Goal: Task Accomplishment & Management: Manage account settings

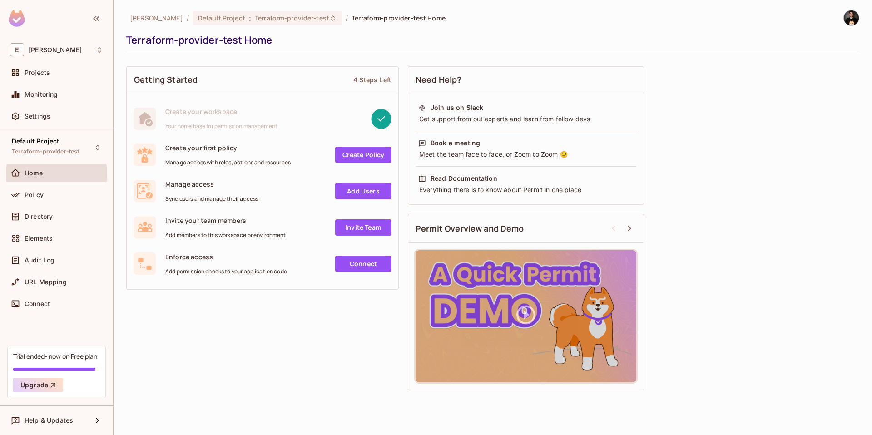
click at [848, 19] on img at bounding box center [851, 17] width 15 height 15
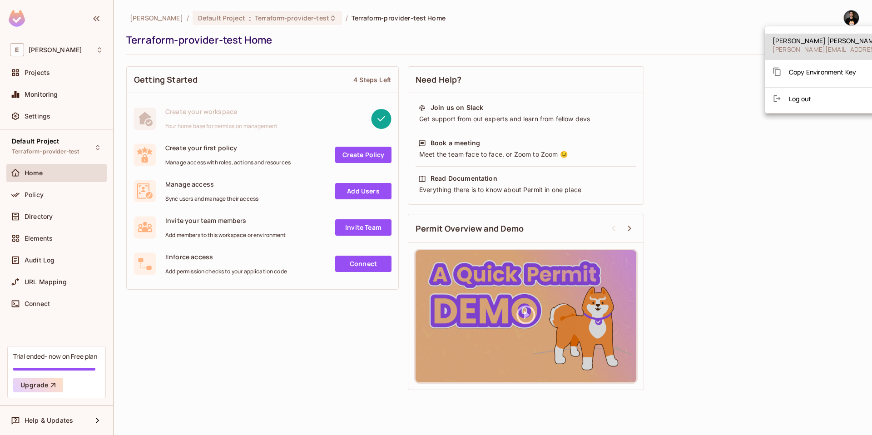
click at [814, 66] on div "Copy Environment Key" at bounding box center [814, 72] width 84 height 18
click at [815, 69] on span "Copy Environment Key" at bounding box center [822, 72] width 67 height 9
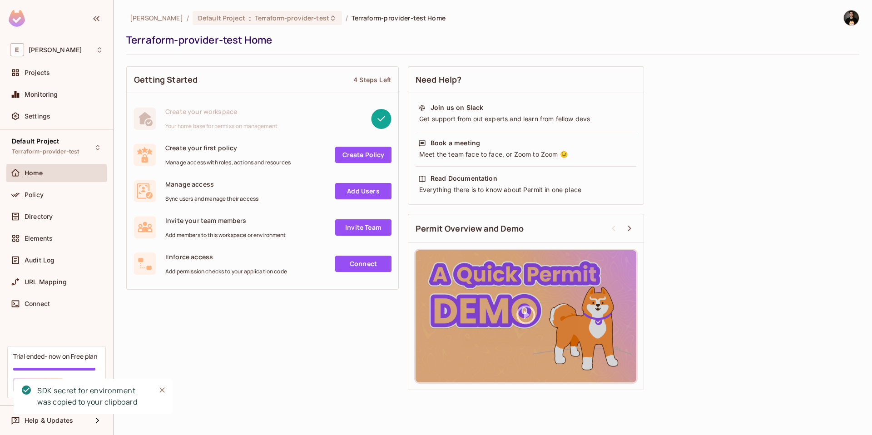
click at [852, 11] on img at bounding box center [851, 17] width 15 height 15
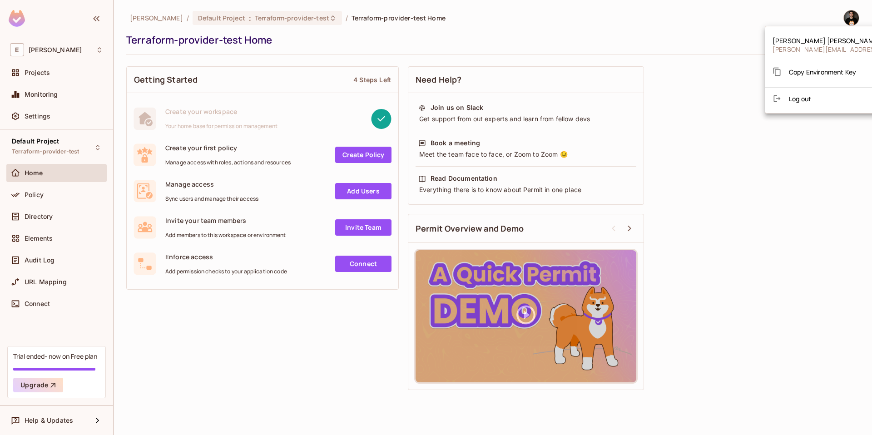
click at [826, 68] on span "Copy Environment Key" at bounding box center [822, 72] width 67 height 9
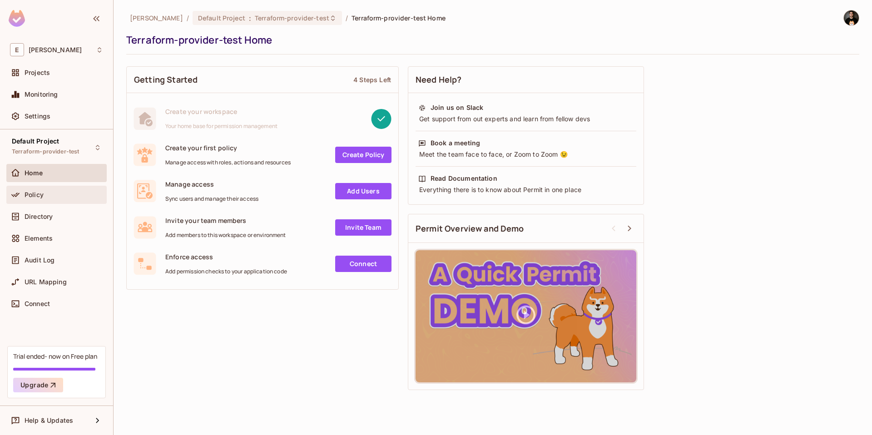
click at [35, 191] on span "Policy" at bounding box center [34, 194] width 19 height 7
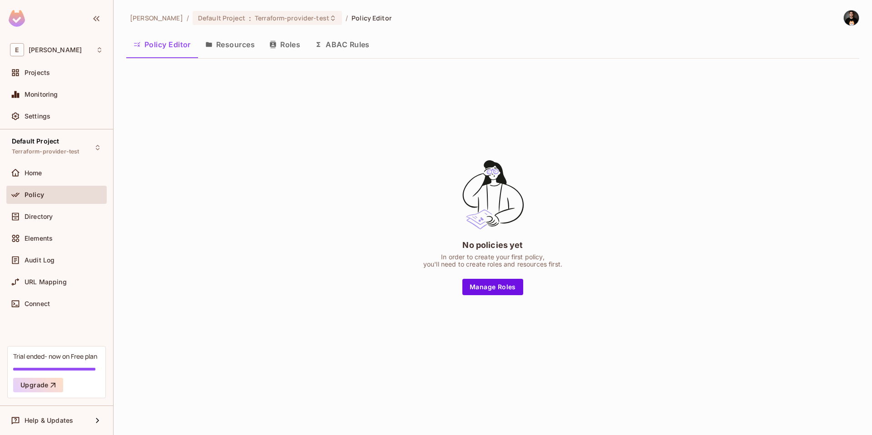
click at [237, 46] on button "Resources" at bounding box center [230, 44] width 64 height 23
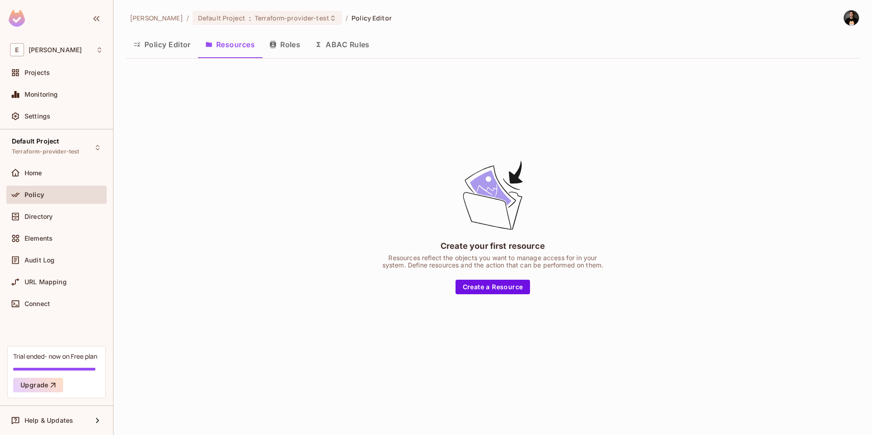
click at [169, 47] on button "Policy Editor" at bounding box center [162, 44] width 72 height 23
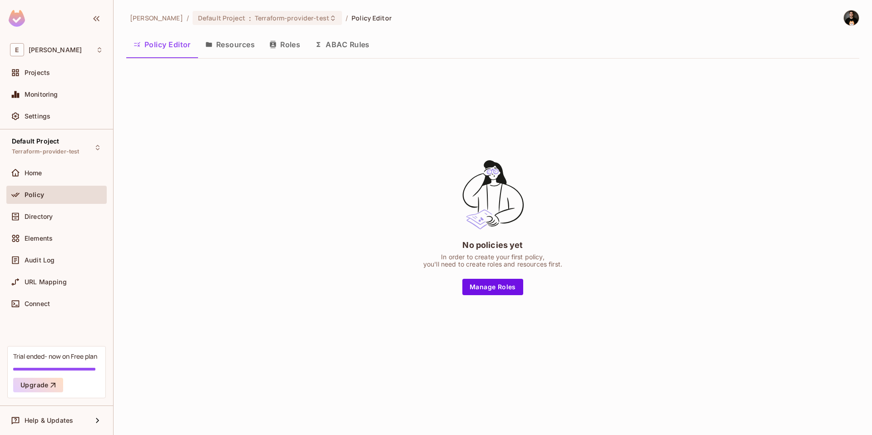
click at [241, 45] on button "Resources" at bounding box center [230, 44] width 64 height 23
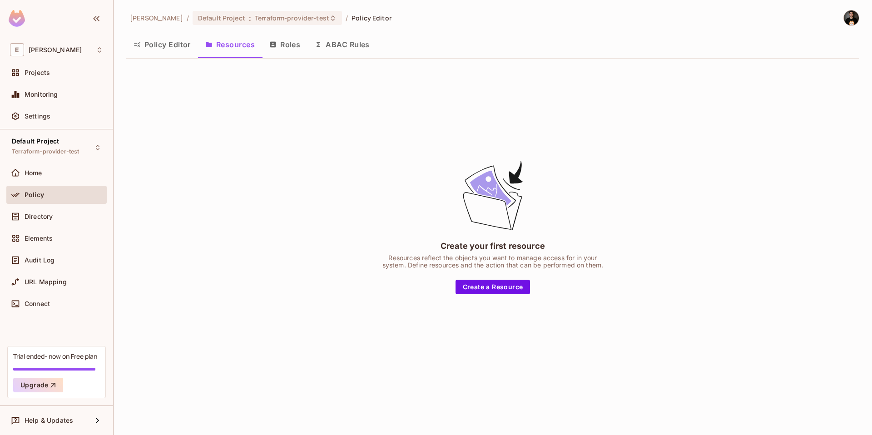
click at [170, 47] on button "Policy Editor" at bounding box center [162, 44] width 72 height 23
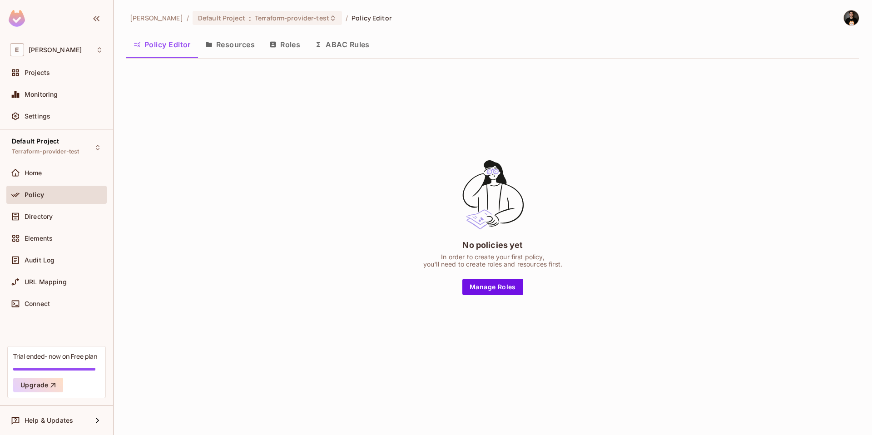
click at [222, 47] on button "Resources" at bounding box center [230, 44] width 64 height 23
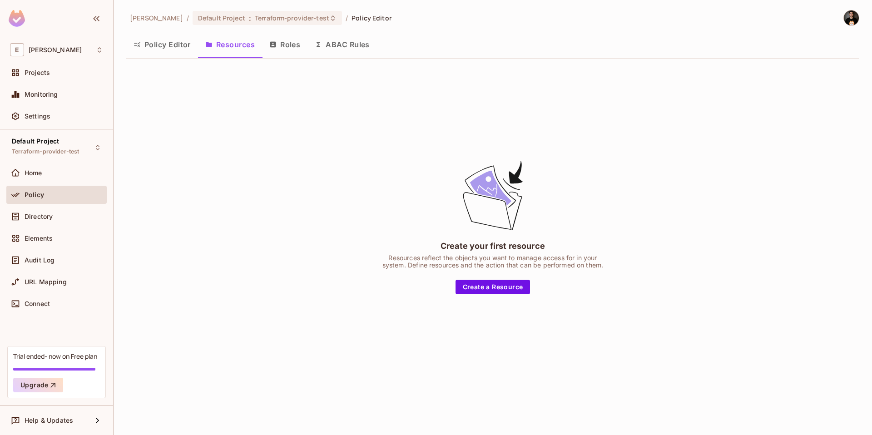
click at [281, 44] on button "Roles" at bounding box center [284, 44] width 45 height 23
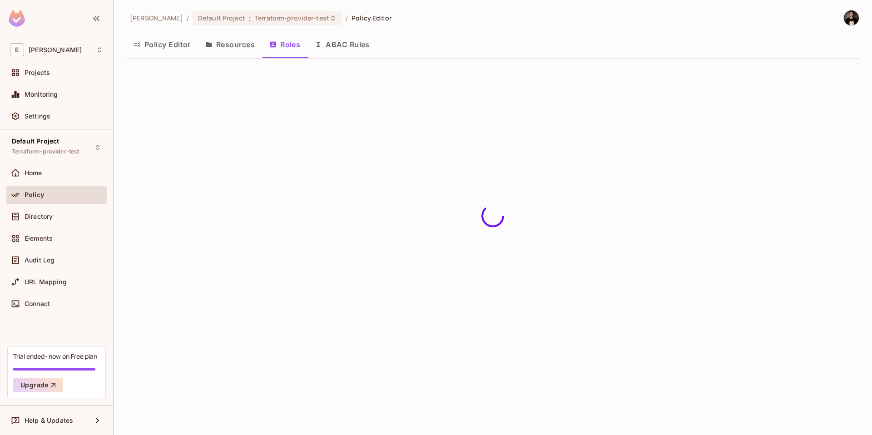
click at [247, 47] on button "Resources" at bounding box center [230, 44] width 64 height 23
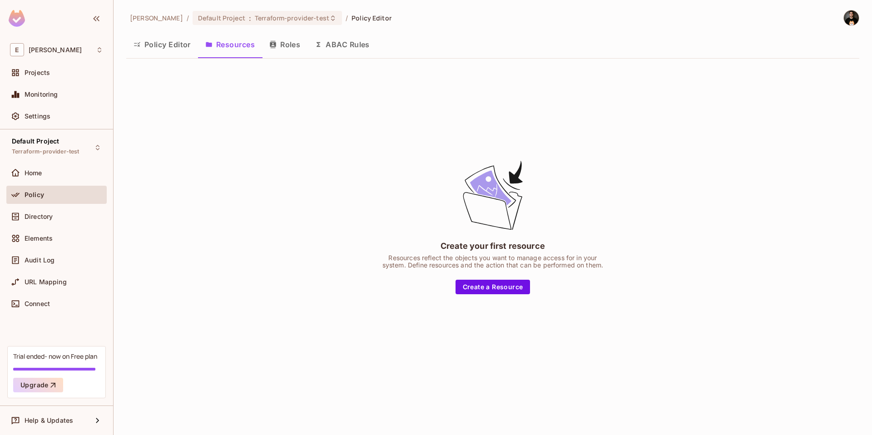
click at [287, 46] on button "Roles" at bounding box center [284, 44] width 45 height 23
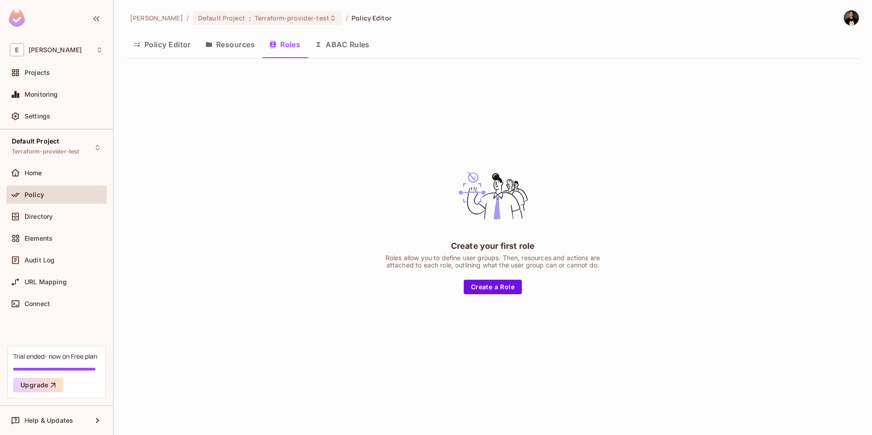
click at [322, 45] on button "ABAC Rules" at bounding box center [341, 44] width 69 height 23
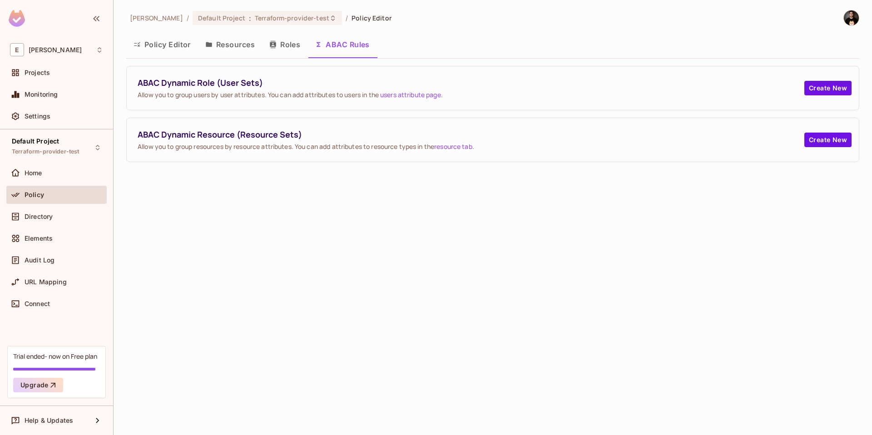
click at [296, 46] on button "Roles" at bounding box center [284, 44] width 45 height 23
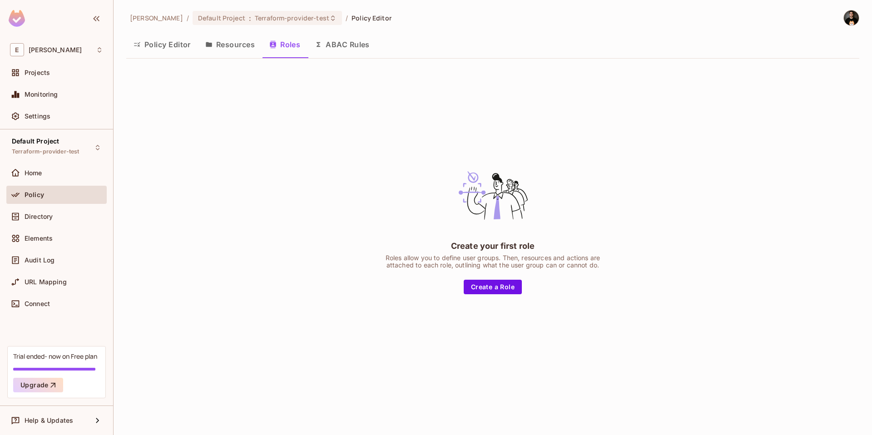
click at [155, 47] on button "Policy Editor" at bounding box center [162, 44] width 72 height 23
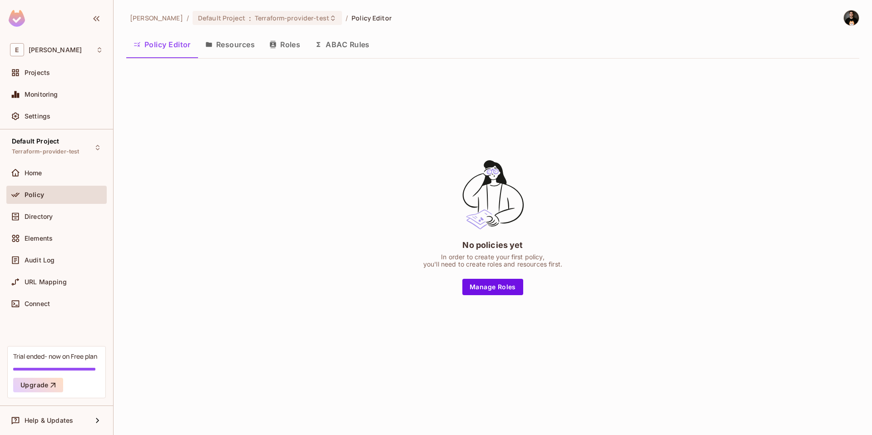
click at [183, 128] on div "No policies yet In order to create your first policy, you'll need to create rol…" at bounding box center [492, 226] width 733 height 321
click at [229, 38] on button "Resources" at bounding box center [230, 44] width 64 height 23
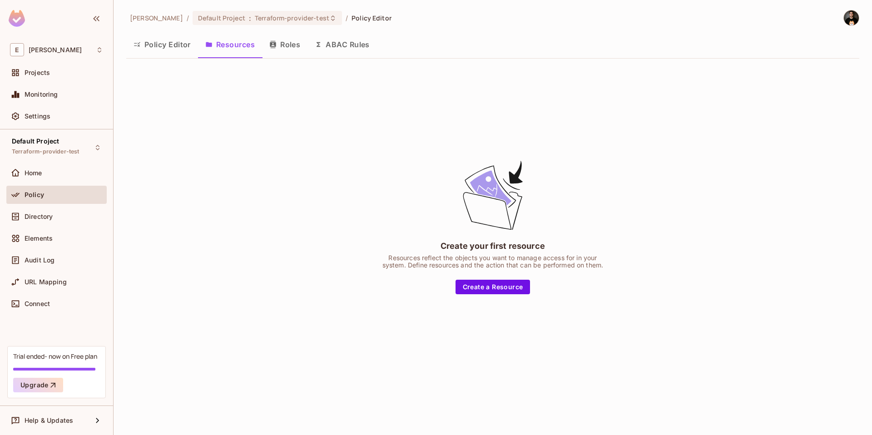
click at [143, 44] on button "Policy Editor" at bounding box center [162, 44] width 72 height 23
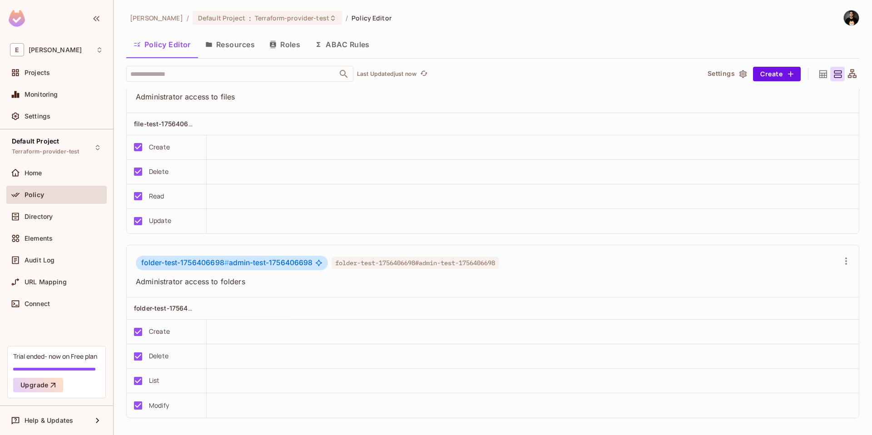
scroll to position [35, 0]
